Goal: Information Seeking & Learning: Check status

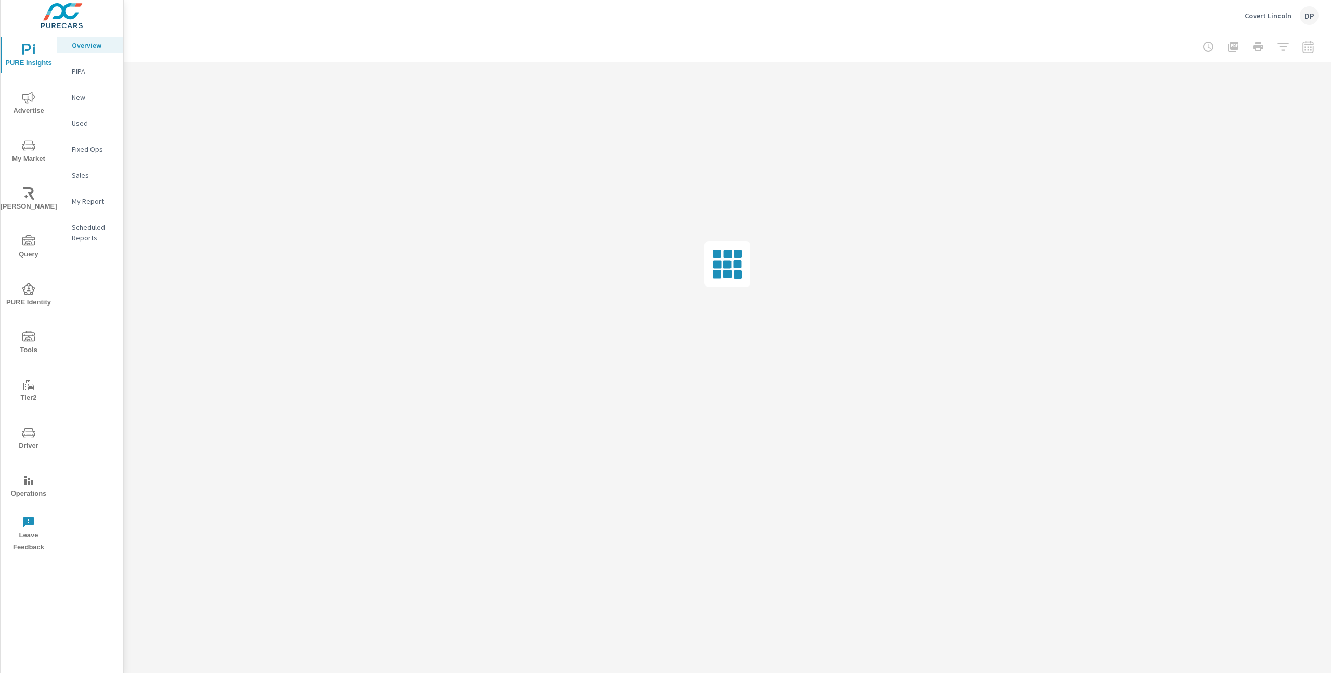
click at [29, 433] on icon "nav menu" at bounding box center [28, 432] width 12 height 12
